Goal: Check status

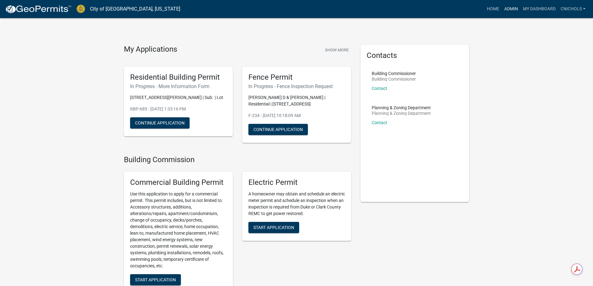
drag, startPoint x: 513, startPoint y: 8, endPoint x: 510, endPoint y: 10, distance: 3.5
click at [512, 8] on link "Admin" at bounding box center [511, 9] width 19 height 12
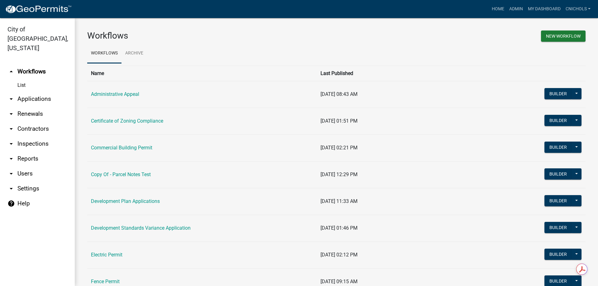
click at [31, 92] on link "arrow_drop_down Applications" at bounding box center [37, 99] width 75 height 15
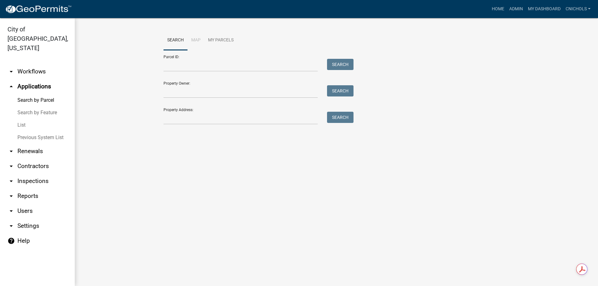
click at [21, 119] on link "List" at bounding box center [37, 125] width 75 height 12
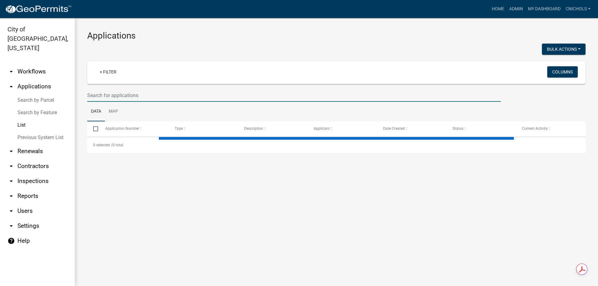
click at [103, 93] on input "text" at bounding box center [294, 95] width 414 height 13
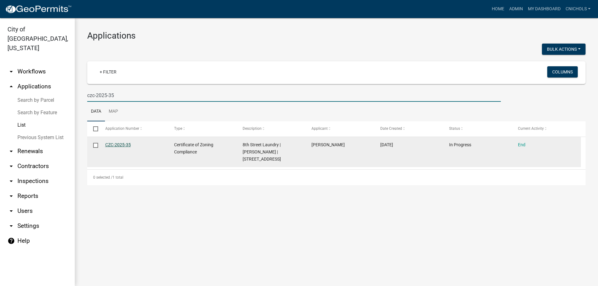
type input "czc-2025-35"
click at [113, 143] on link "CZC-2025-35" at bounding box center [118, 144] width 26 height 5
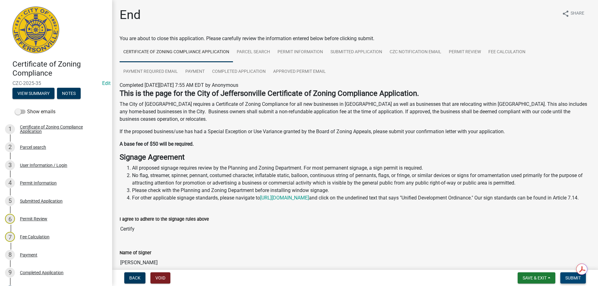
click at [573, 278] on span "Submit" at bounding box center [573, 278] width 16 height 5
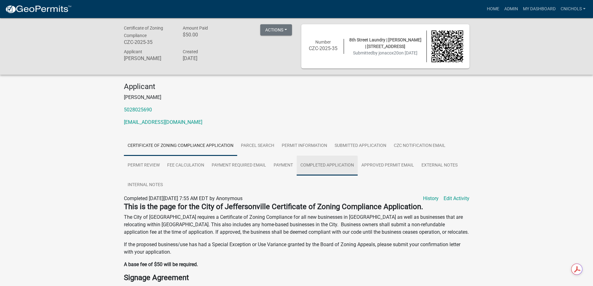
click at [325, 168] on link "Completed Application" at bounding box center [327, 166] width 61 height 20
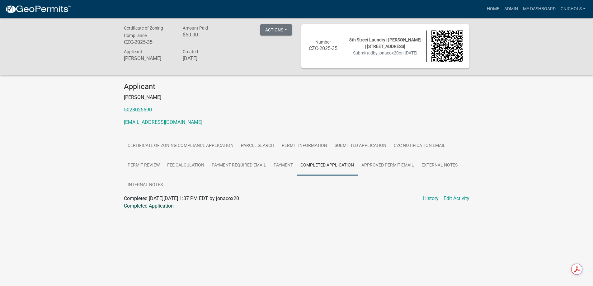
click at [147, 206] on link "Completed Application" at bounding box center [149, 206] width 50 height 6
click at [511, 8] on link "Admin" at bounding box center [511, 9] width 19 height 12
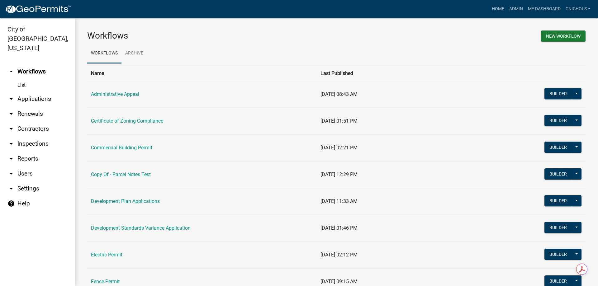
click at [24, 151] on link "arrow_drop_down Reports" at bounding box center [37, 158] width 75 height 15
select select "0: null"
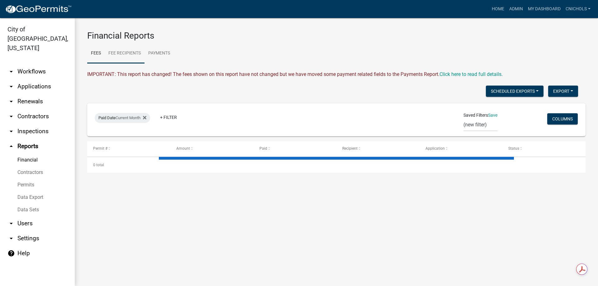
click at [122, 53] on link "Fee Recipients" at bounding box center [125, 54] width 40 height 20
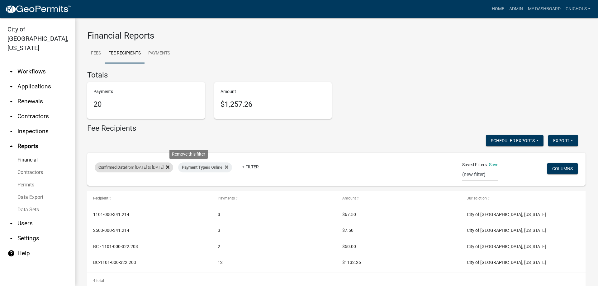
click at [169, 167] on icon at bounding box center [167, 167] width 3 height 5
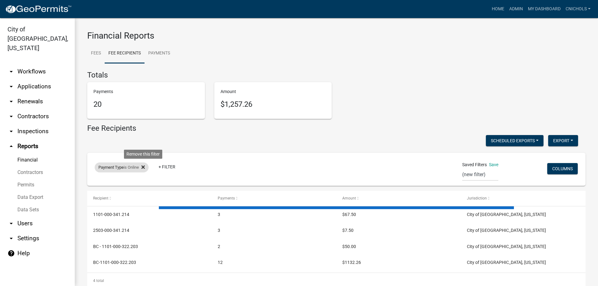
click at [145, 167] on icon at bounding box center [142, 167] width 3 height 3
click at [108, 168] on link "+ Filter" at bounding box center [108, 168] width 27 height 11
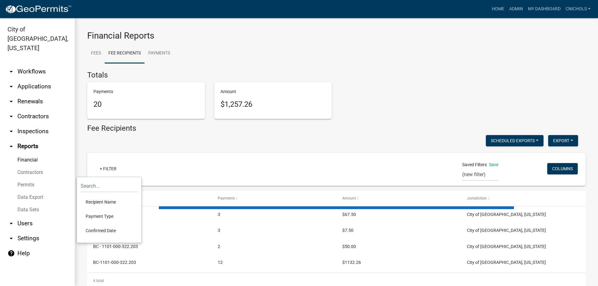
click at [94, 230] on li "Confirmed Date" at bounding box center [109, 231] width 57 height 14
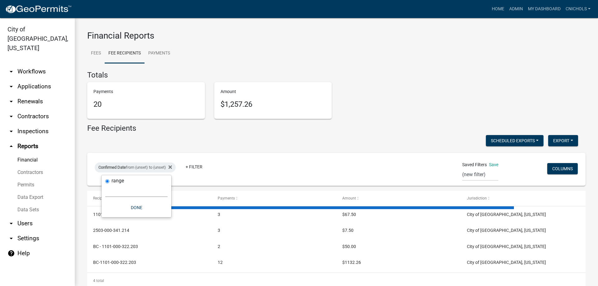
click at [116, 193] on select "[DATE] [DATE] Current Week Previous Week Current Month Last Month Current Calen…" at bounding box center [136, 190] width 62 height 13
select select "custom"
click at [105, 184] on select "[DATE] [DATE] Current Week Previous Week Current Month Last Month Current Calen…" at bounding box center [136, 190] width 62 height 13
click at [163, 216] on input "date" at bounding box center [136, 217] width 62 height 13
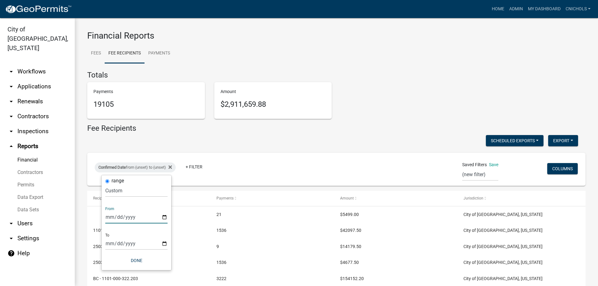
type input "[DATE]"
click at [168, 244] on input "date" at bounding box center [141, 243] width 62 height 13
type input "[DATE]"
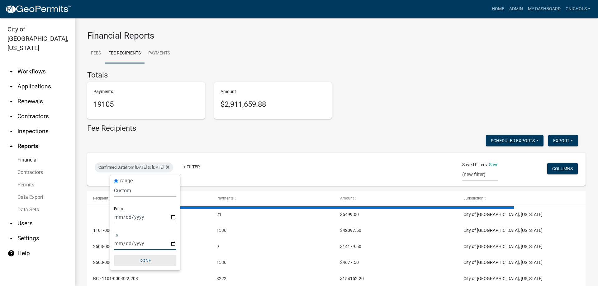
click at [149, 261] on button "Done" at bounding box center [145, 260] width 62 height 11
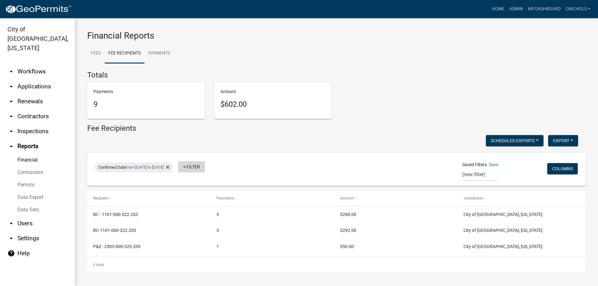
click at [205, 166] on link "+ Filter" at bounding box center [191, 166] width 27 height 11
click at [203, 213] on li "Payment Type" at bounding box center [215, 214] width 57 height 14
click at [211, 191] on select "Select an option Online CreditCardPOS Check Cash" at bounding box center [220, 190] width 62 height 13
click at [197, 184] on select "Select an option Online CreditCardPOS Check Cash" at bounding box center [220, 190] width 62 height 13
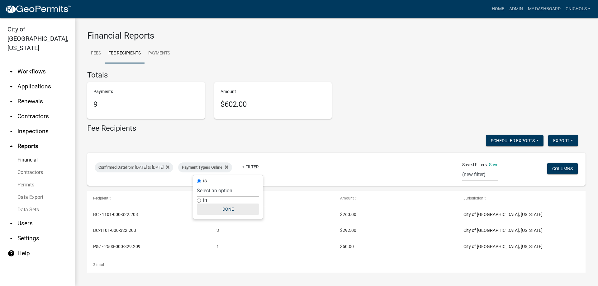
select select "0: null"
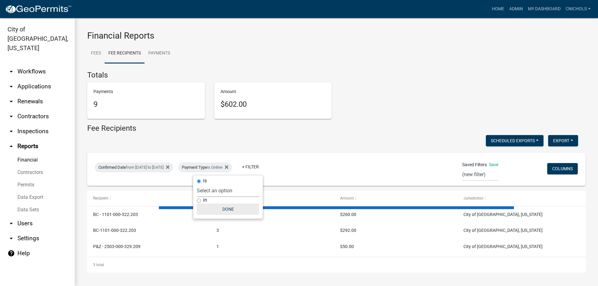
click at [224, 210] on button "Done" at bounding box center [228, 209] width 62 height 11
